Goal: Check status: Check status

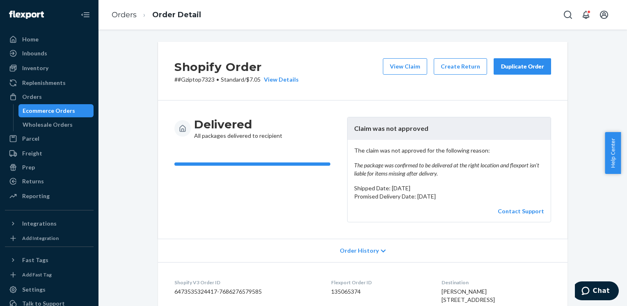
click at [51, 111] on div "Ecommerce Orders" at bounding box center [49, 111] width 53 height 8
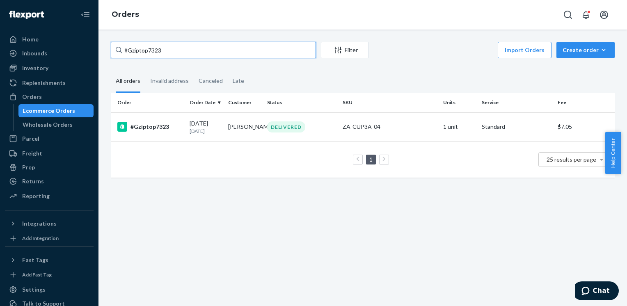
click at [187, 52] on input "#Gziptop7323" at bounding box center [213, 50] width 205 height 16
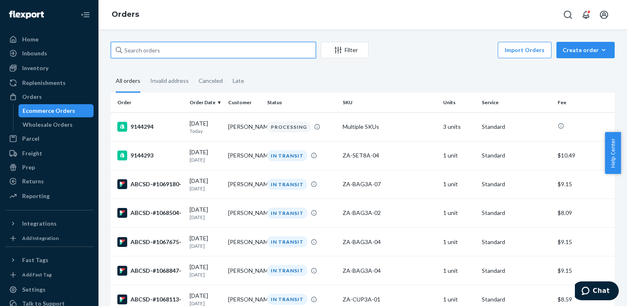
paste input "#1065674"
type input "#1065674"
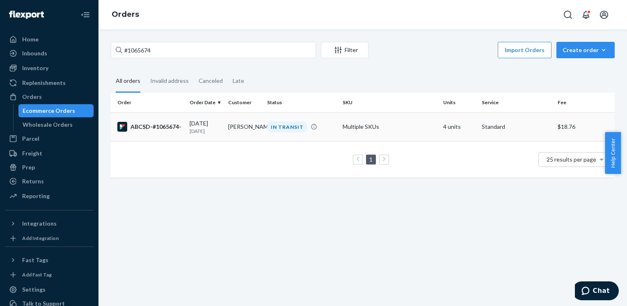
click at [231, 127] on td "[PERSON_NAME]" at bounding box center [244, 126] width 39 height 29
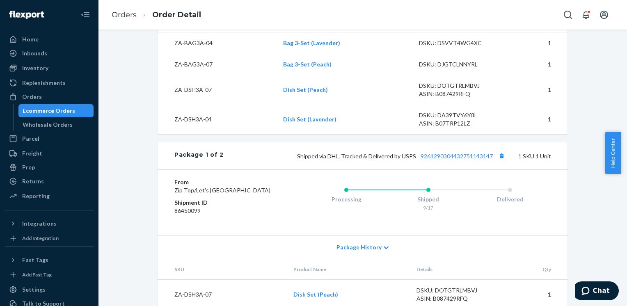
scroll to position [305, 0]
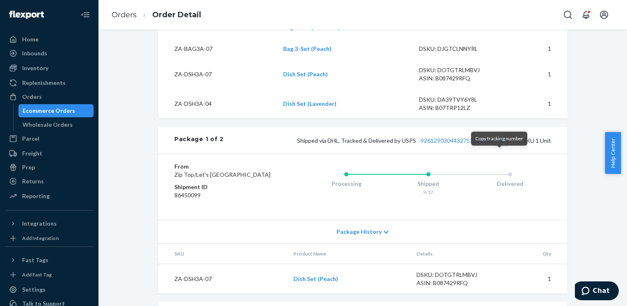
click at [496, 146] on button "Copy tracking number" at bounding box center [501, 140] width 11 height 11
click at [371, 236] on span "Package History" at bounding box center [359, 232] width 45 height 8
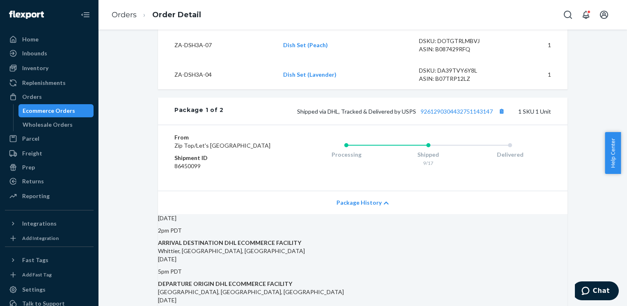
scroll to position [332, 0]
click at [457, 116] on link "9261290304432751143147" at bounding box center [457, 112] width 72 height 7
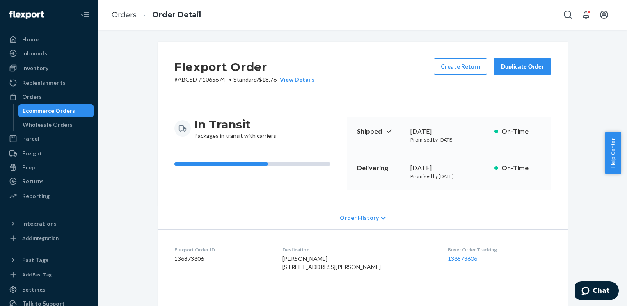
click at [213, 79] on p "# ABCSD-#1065674- • Standard / $18.76 View Details" at bounding box center [244, 80] width 140 height 8
copy p "1065674"
click at [59, 112] on div "Ecommerce Orders" at bounding box center [49, 111] width 53 height 8
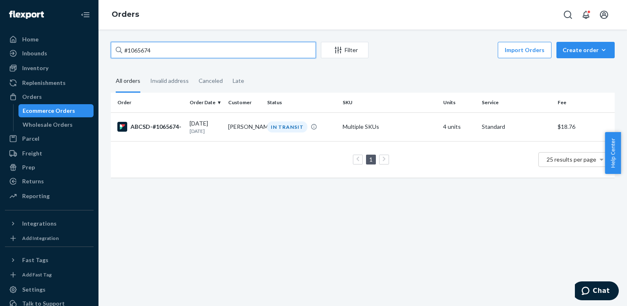
click at [168, 53] on input "#1065674" at bounding box center [213, 50] width 205 height 16
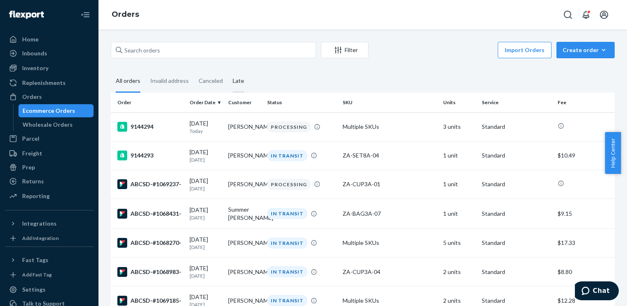
click at [239, 80] on div "Late" at bounding box center [238, 81] width 11 height 23
click at [228, 70] on input "Late" at bounding box center [228, 70] width 0 height 0
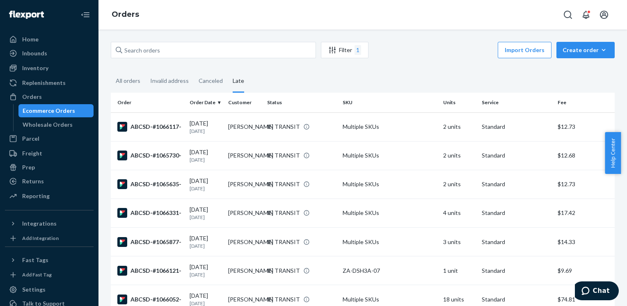
click at [60, 111] on div "Ecommerce Orders" at bounding box center [49, 111] width 53 height 8
click at [131, 83] on div "All orders" at bounding box center [128, 81] width 25 height 23
click at [111, 70] on input "All orders" at bounding box center [111, 70] width 0 height 0
